Goal: Task Accomplishment & Management: Complete application form

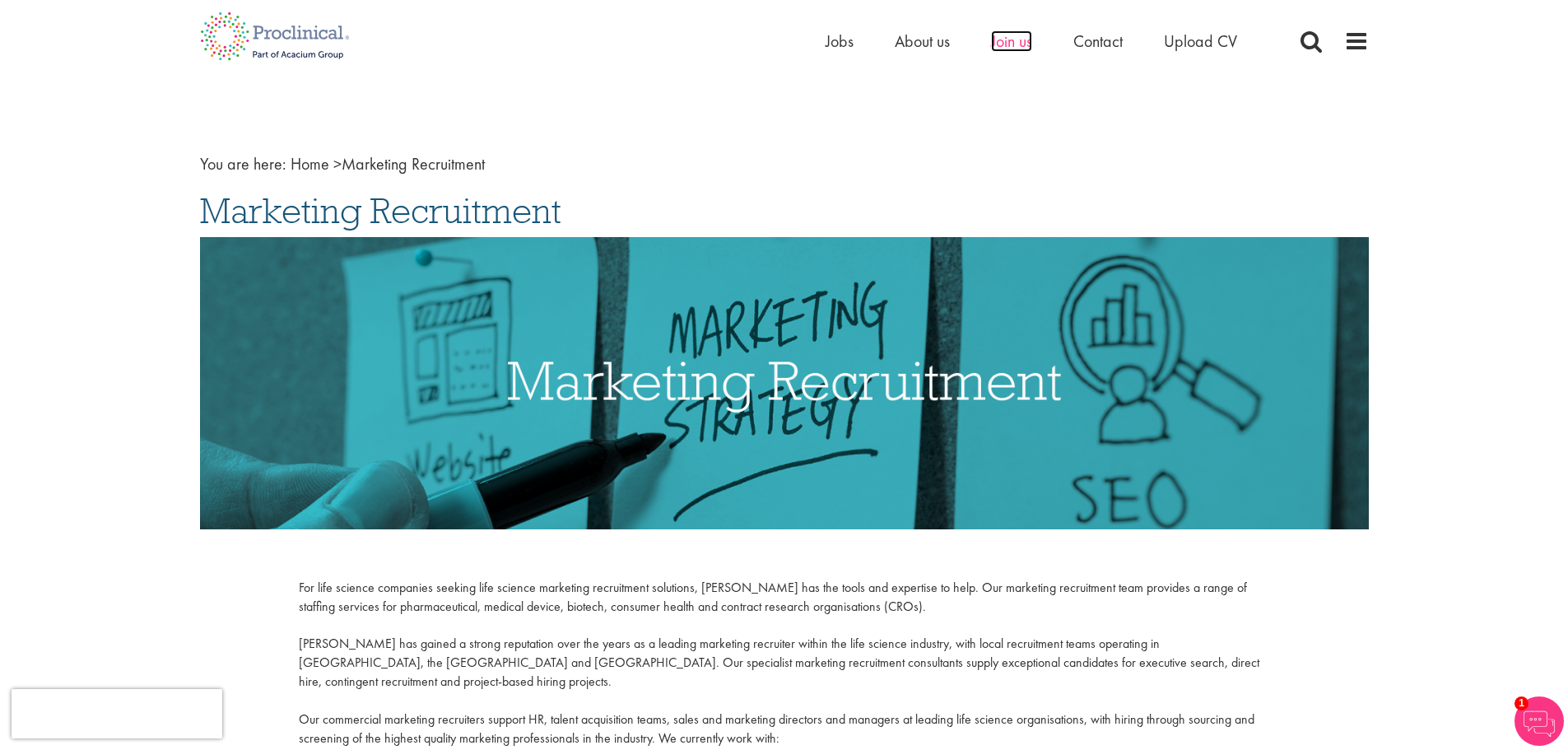
click at [1004, 49] on span "Join us" at bounding box center [1011, 41] width 41 height 21
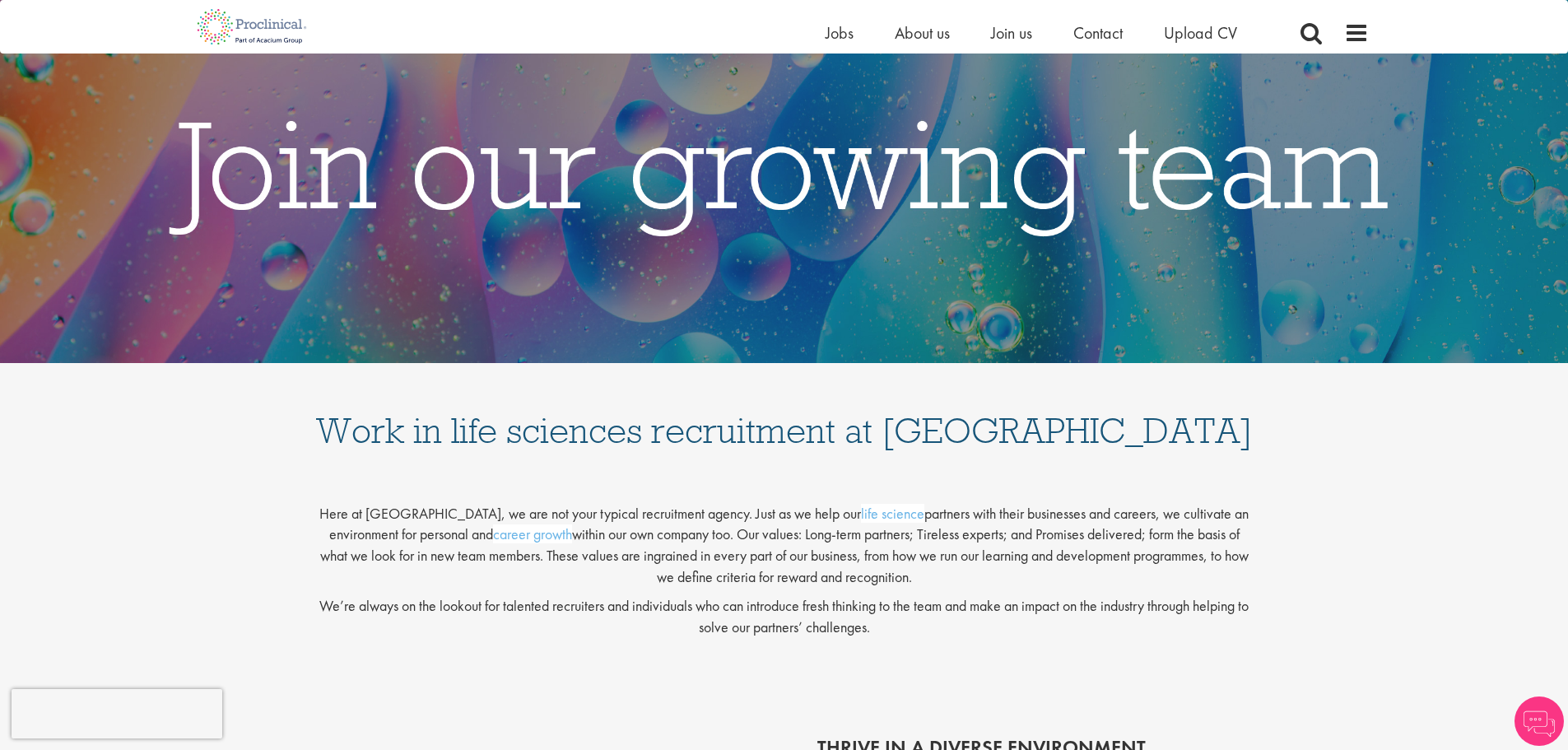
scroll to position [79, 0]
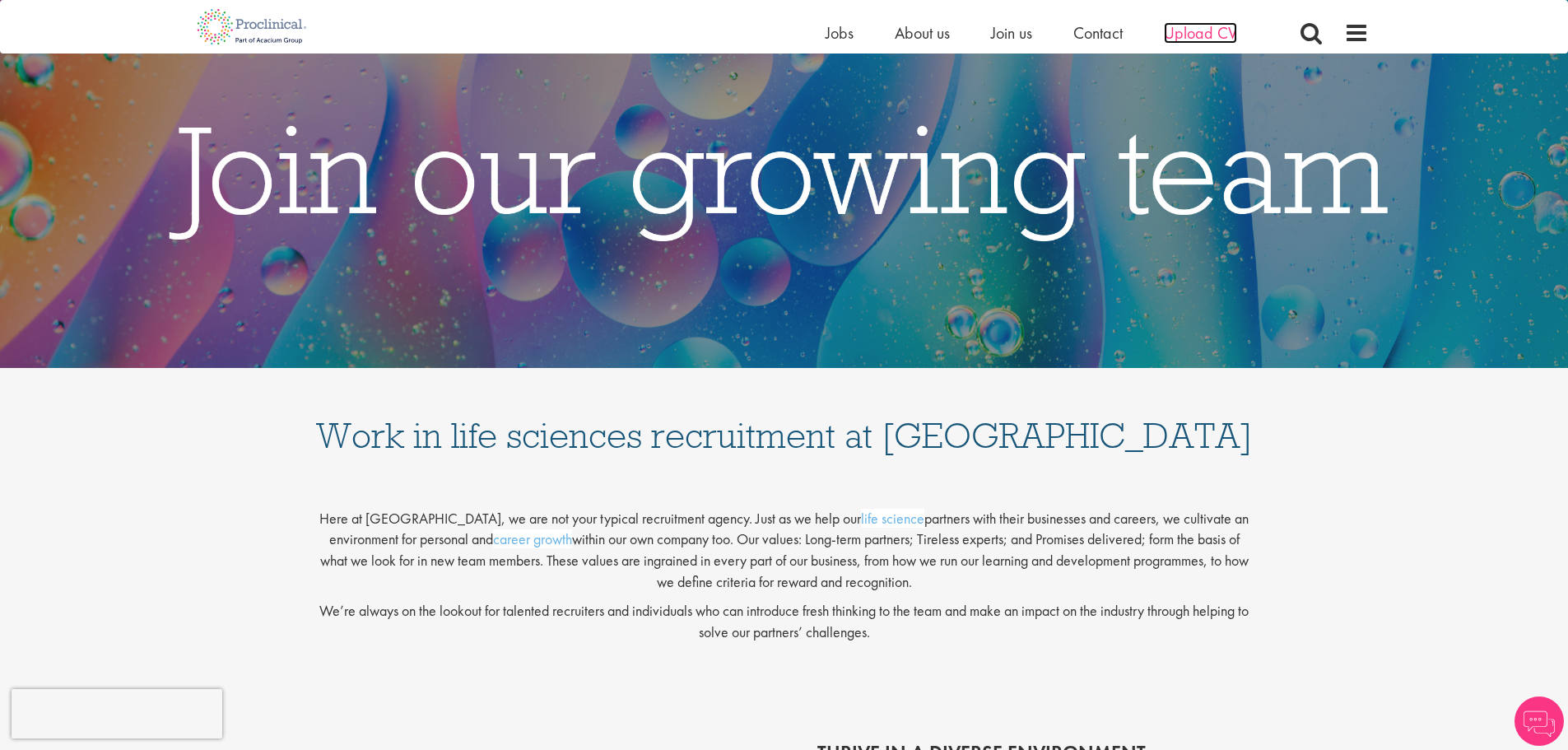
click at [1201, 27] on span "Upload CV" at bounding box center [1200, 32] width 73 height 21
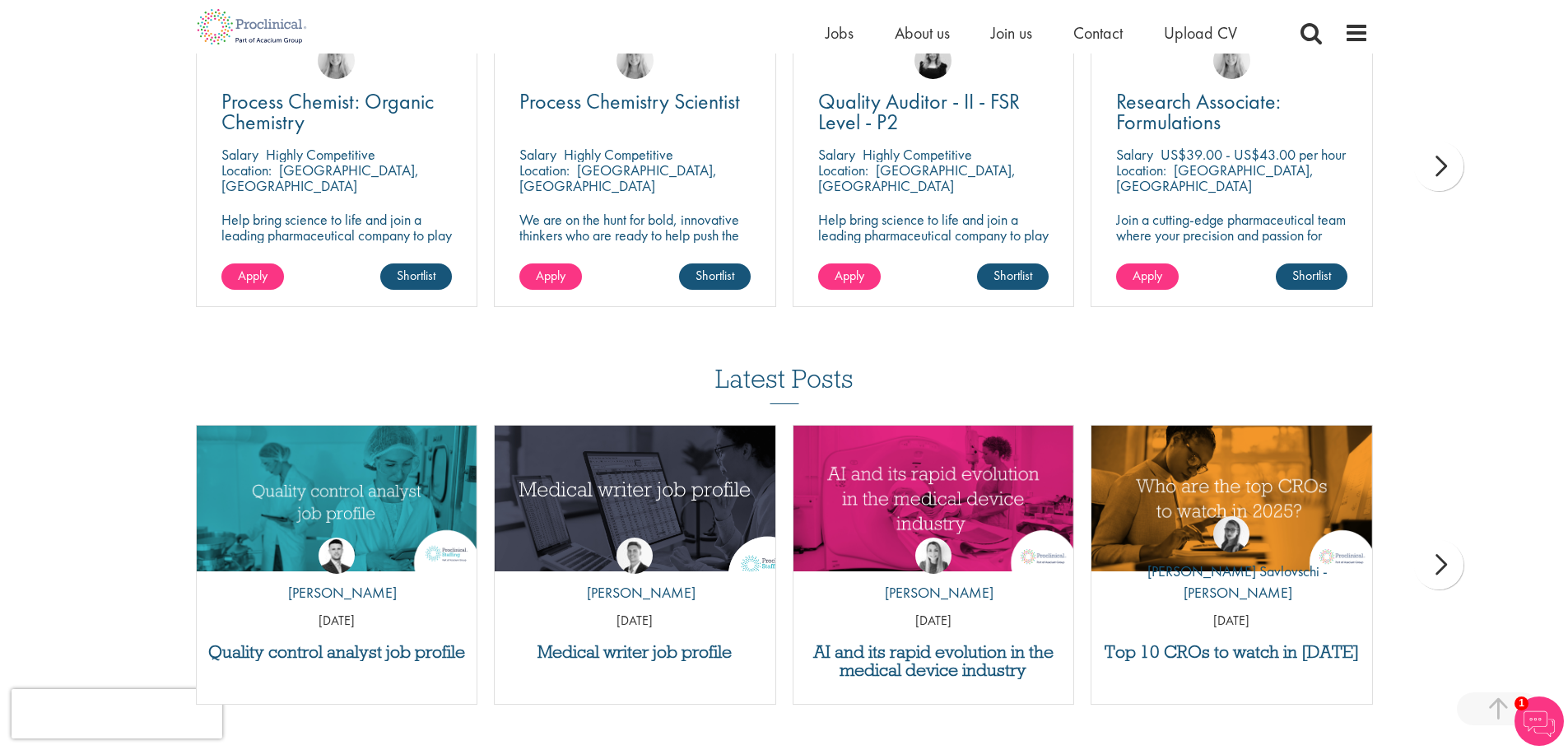
scroll to position [1234, 0]
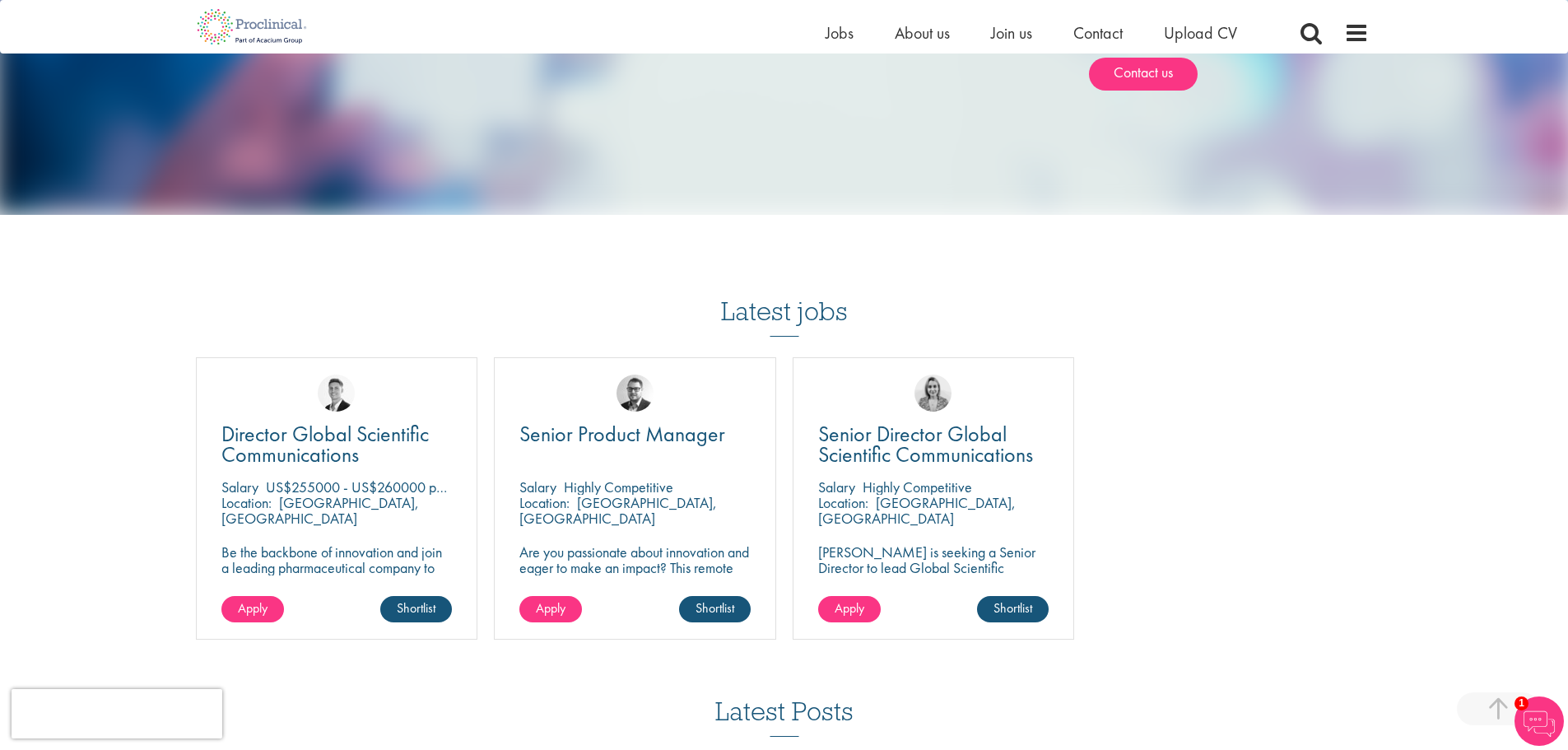
scroll to position [905, 0]
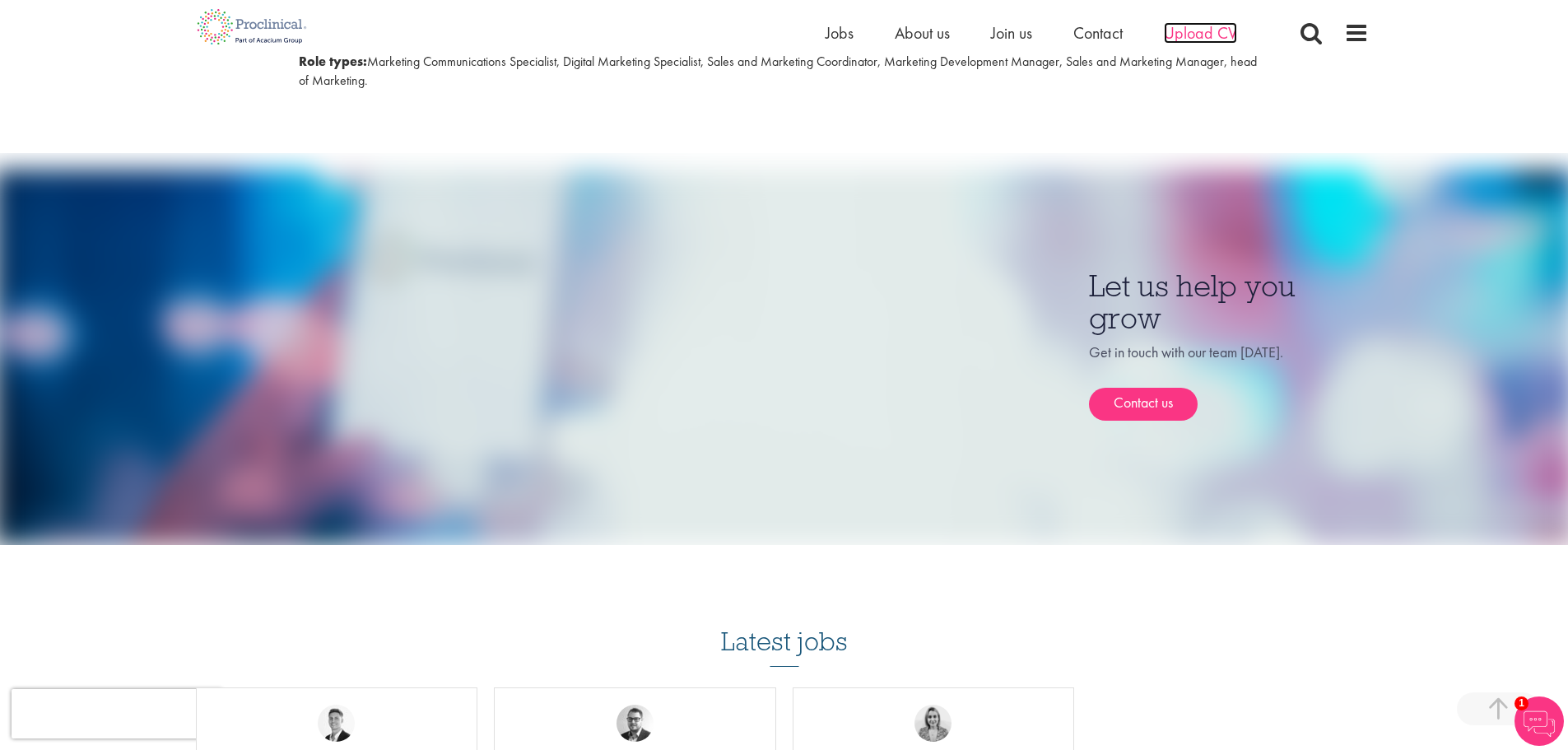
click at [1213, 33] on span "Upload CV" at bounding box center [1200, 32] width 73 height 21
